Goal: Information Seeking & Learning: Learn about a topic

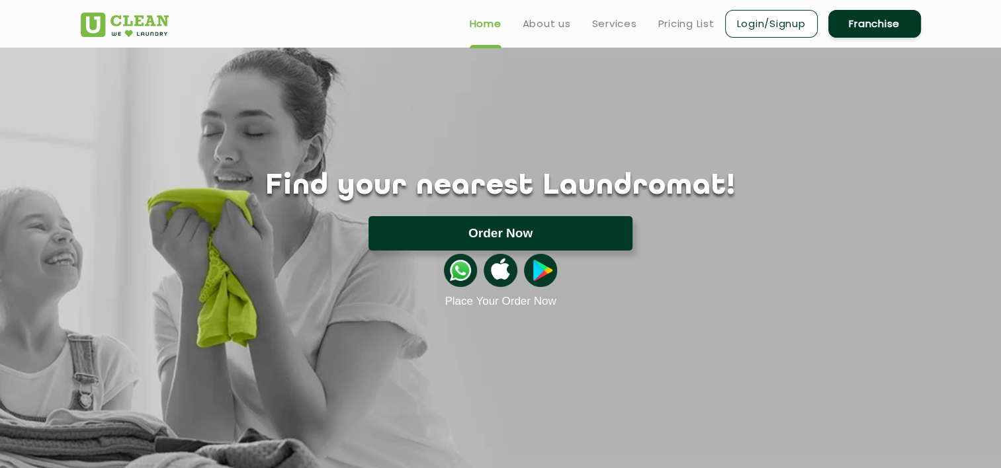
click at [509, 230] on button "Order Now" at bounding box center [500, 233] width 264 height 34
click at [538, 242] on button "Order Now" at bounding box center [500, 233] width 264 height 34
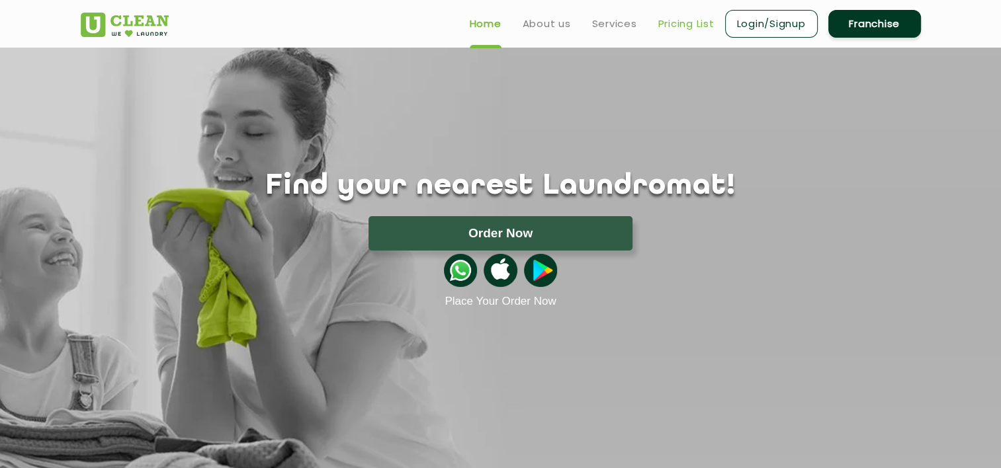
click at [696, 22] on link "Pricing List" at bounding box center [686, 24] width 56 height 16
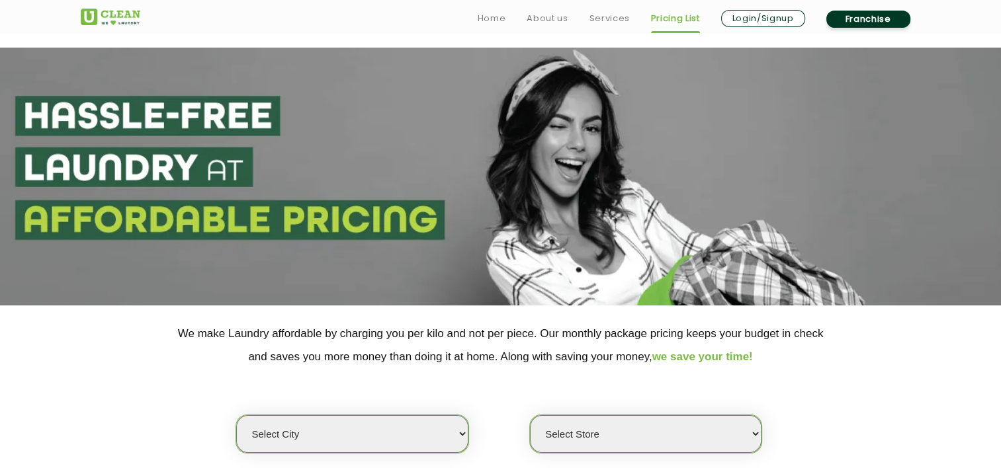
scroll to position [71, 0]
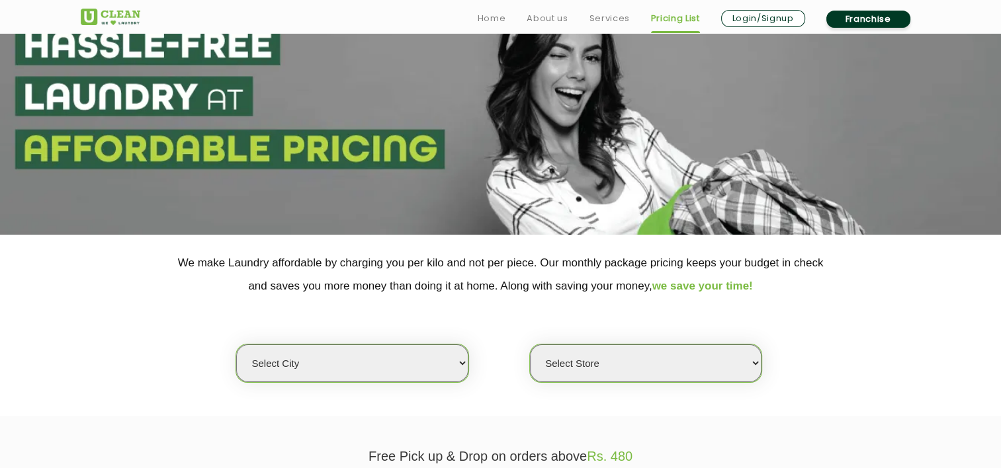
click at [325, 356] on select "Select city [GEOGRAPHIC_DATA] [GEOGRAPHIC_DATA] [GEOGRAPHIC_DATA] [GEOGRAPHIC_D…" at bounding box center [352, 364] width 232 height 38
select select "11"
click at [236, 345] on select "Select city [GEOGRAPHIC_DATA] [GEOGRAPHIC_DATA] [GEOGRAPHIC_DATA] [GEOGRAPHIC_D…" at bounding box center [352, 364] width 232 height 38
click at [562, 371] on select "Select Store [GEOGRAPHIC_DATA][PERSON_NAME] UClean Navalur UClean Chitlapakkam …" at bounding box center [646, 364] width 232 height 38
select select "362"
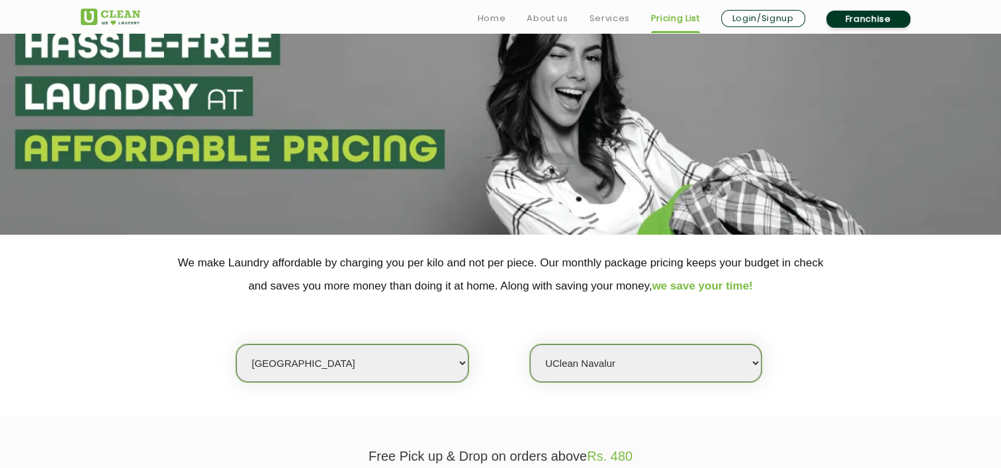
click at [530, 345] on select "Select Store [GEOGRAPHIC_DATA][PERSON_NAME] UClean Navalur UClean Chitlapakkam …" at bounding box center [646, 364] width 232 height 38
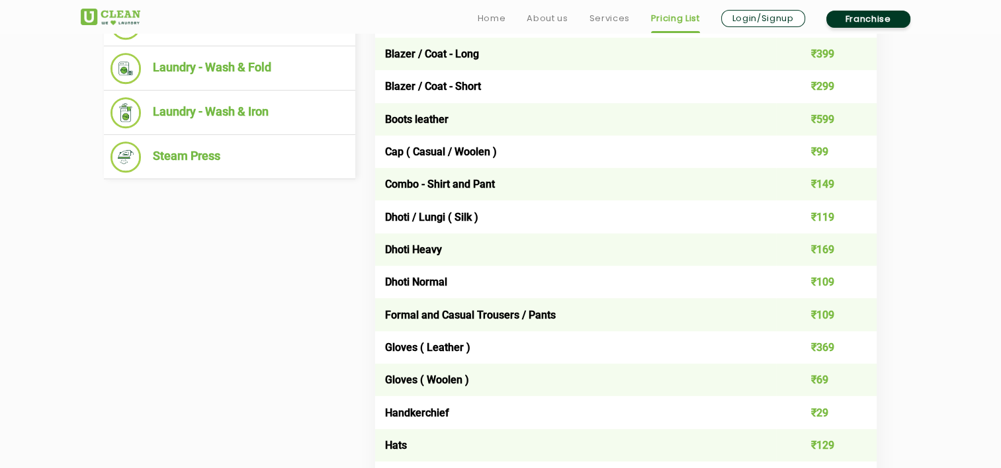
scroll to position [637, 0]
